Goal: Information Seeking & Learning: Learn about a topic

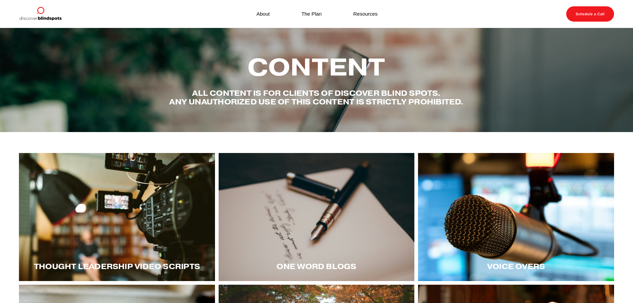
click at [149, 215] on div at bounding box center [117, 217] width 196 height 128
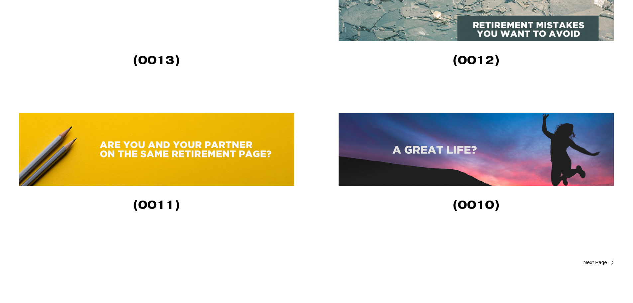
scroll to position [1495, 0]
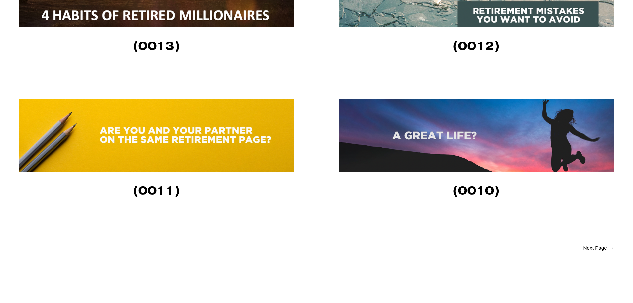
click at [430, 130] on img at bounding box center [476, 135] width 275 height 73
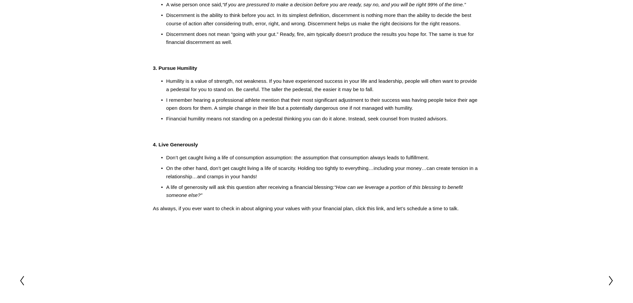
scroll to position [199, 0]
